Goal: Information Seeking & Learning: Learn about a topic

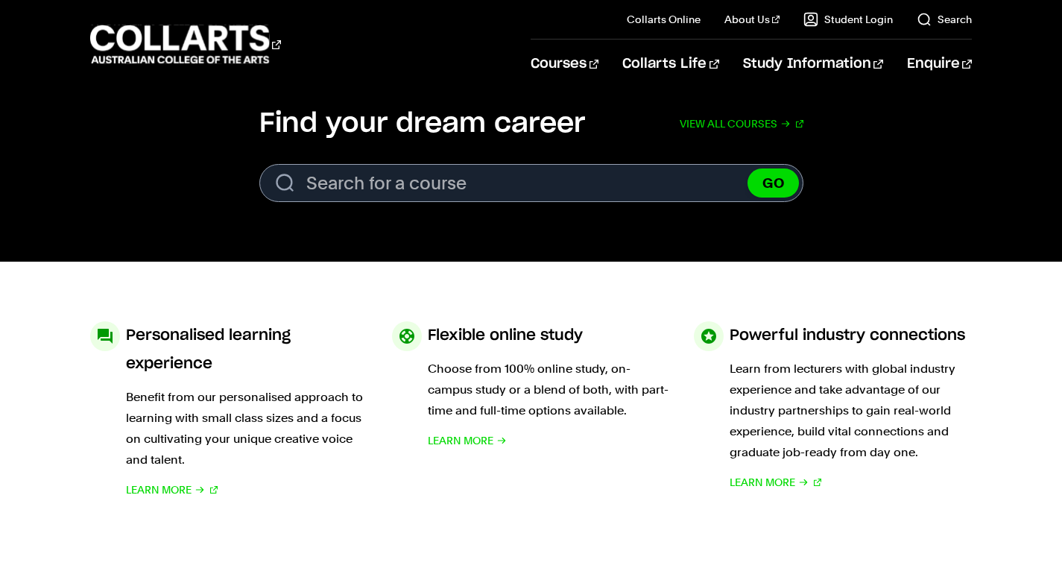
scroll to position [478, 0]
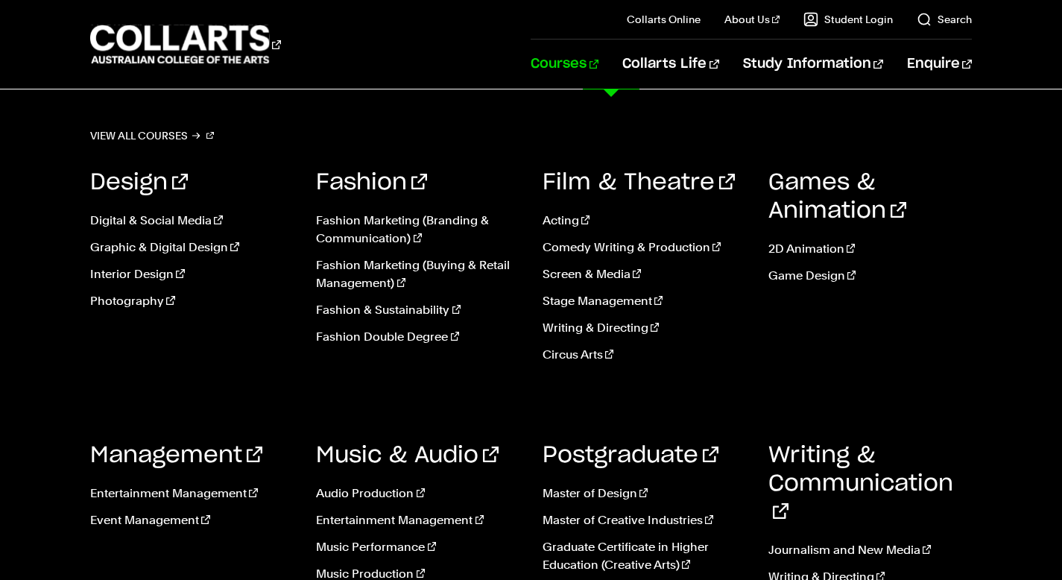
scroll to position [543, 0]
click at [204, 490] on link "Entertainment Management" at bounding box center [191, 493] width 203 height 18
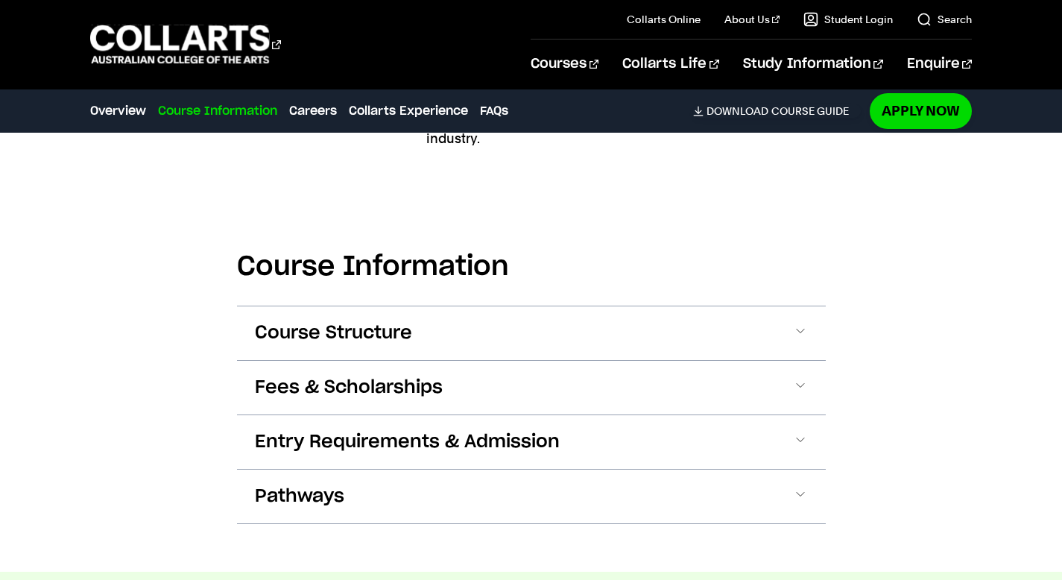
scroll to position [2103, 0]
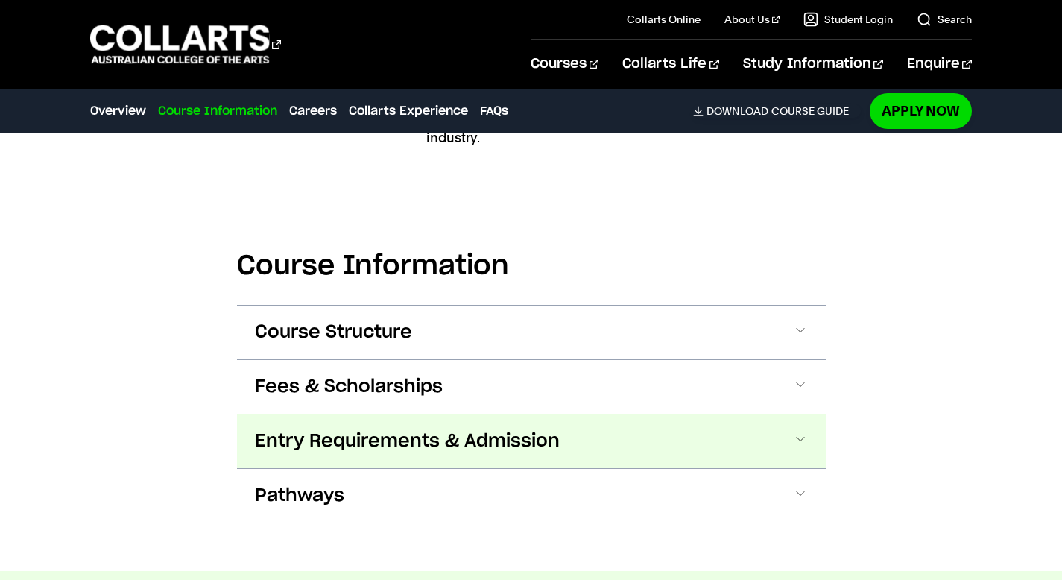
click at [801, 431] on span at bounding box center [800, 440] width 15 height 19
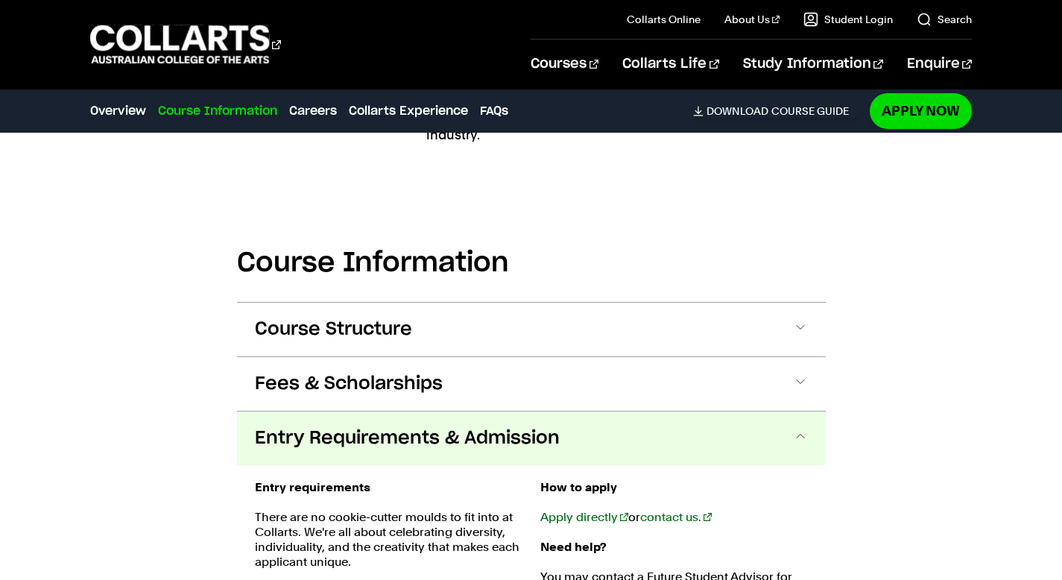
scroll to position [2101, 0]
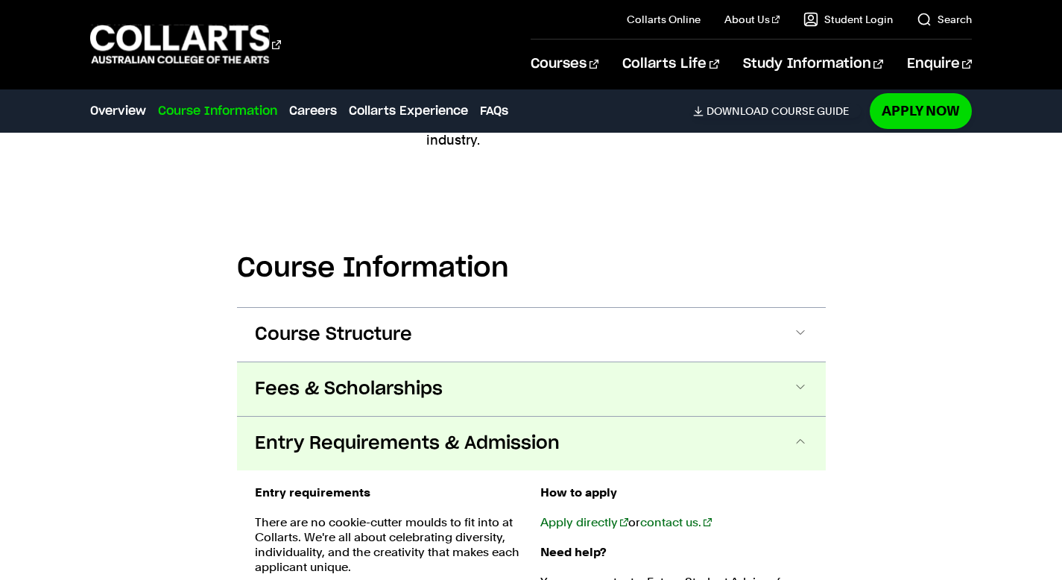
click at [804, 379] on span at bounding box center [800, 388] width 15 height 19
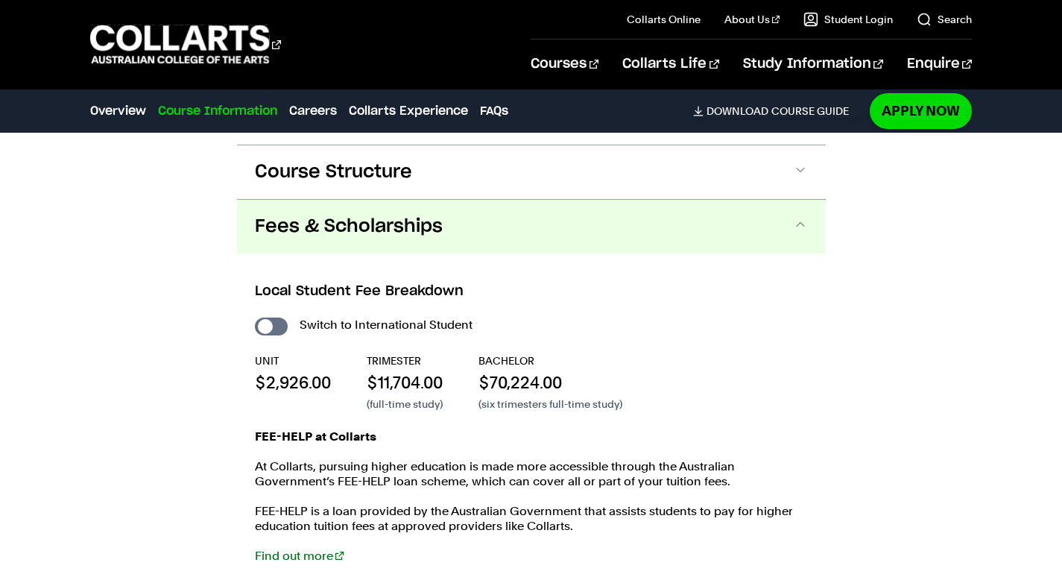
scroll to position [2266, 0]
